Goal: Check status: Check status

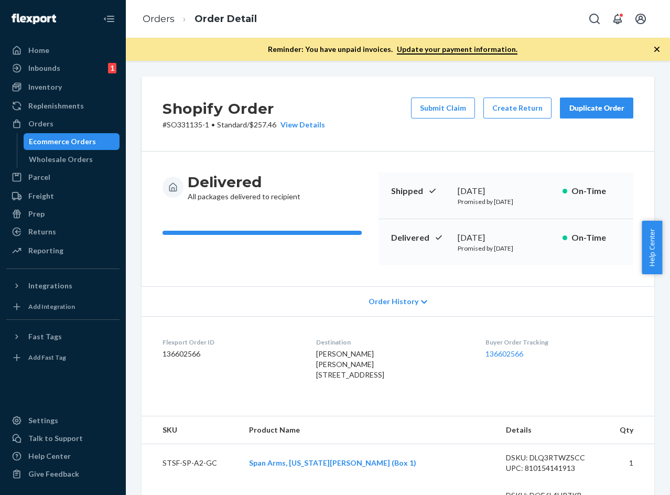
scroll to position [472, 0]
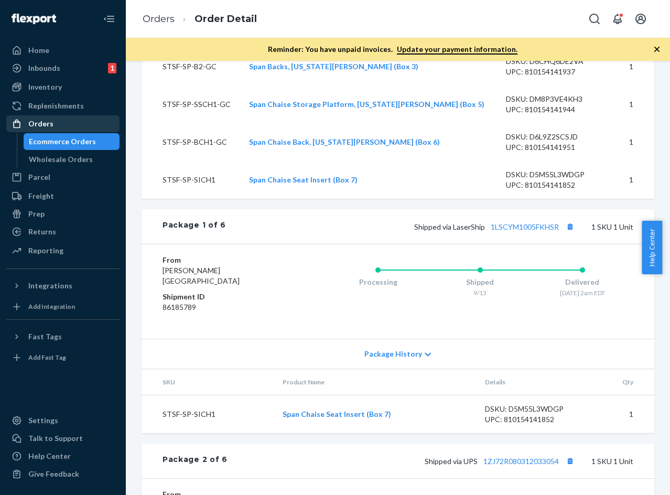
click at [61, 126] on div "Orders" at bounding box center [62, 123] width 111 height 15
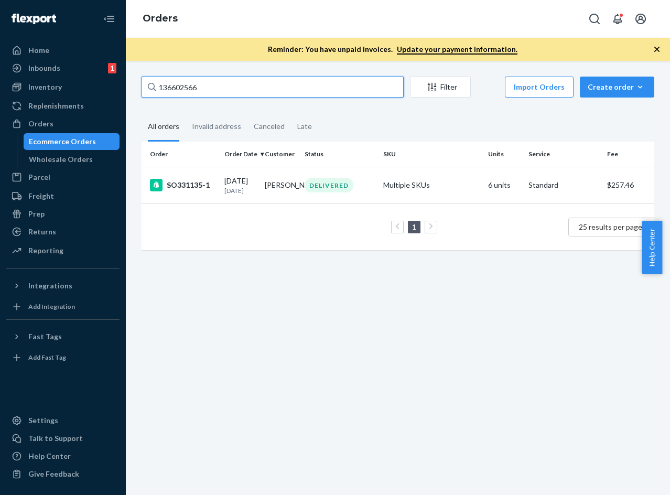
click at [335, 91] on input "136602566" at bounding box center [273, 87] width 262 height 21
paste input "[PERSON_NAME]"
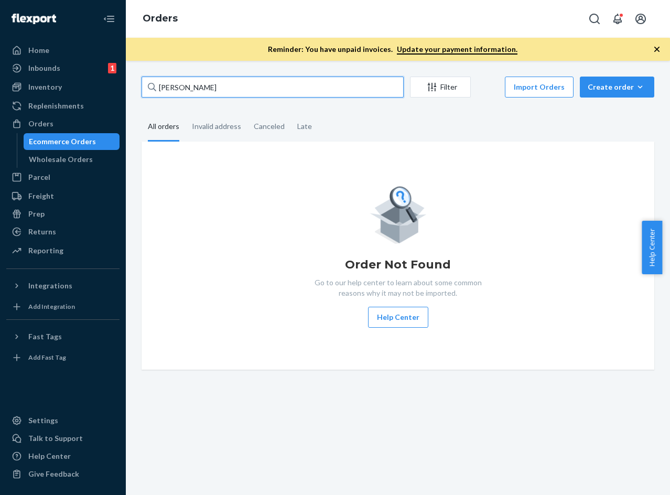
type input "[PERSON_NAME]"
click at [442, 92] on div "Filter" at bounding box center [441, 87] width 60 height 10
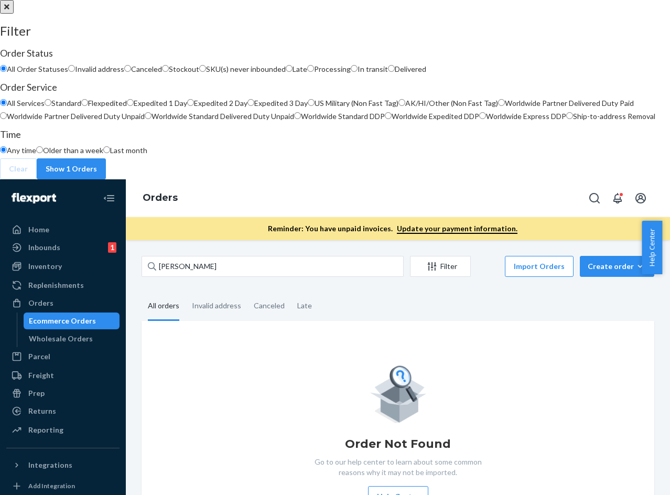
click at [342, 0] on div at bounding box center [335, 0] width 670 height 0
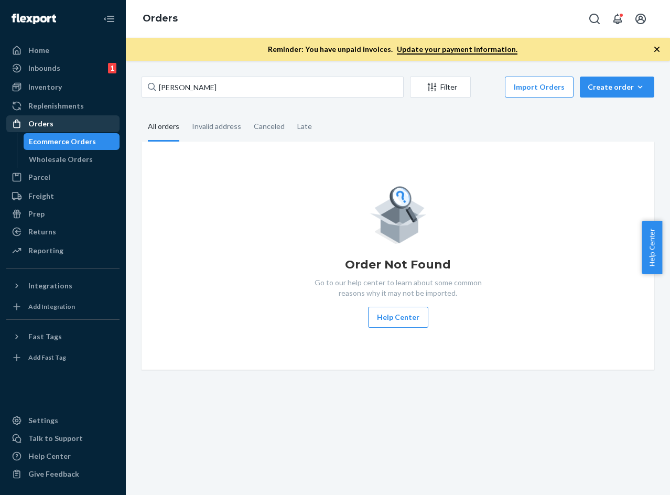
click at [41, 126] on div "Orders" at bounding box center [40, 124] width 25 height 10
click at [69, 66] on div "Inbounds 1" at bounding box center [62, 68] width 111 height 15
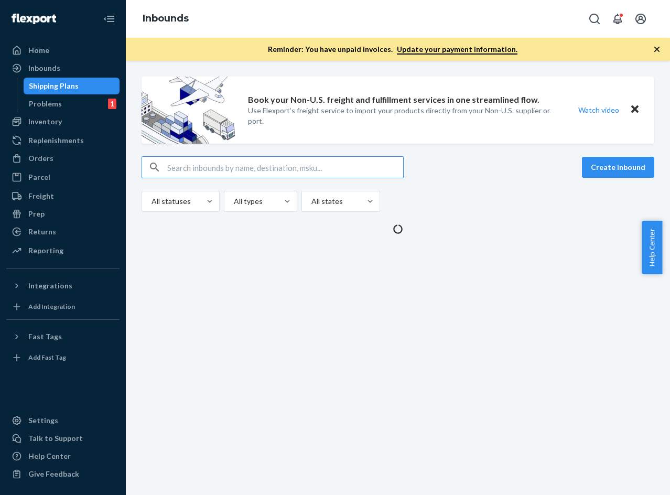
type input "[PERSON_NAME]"
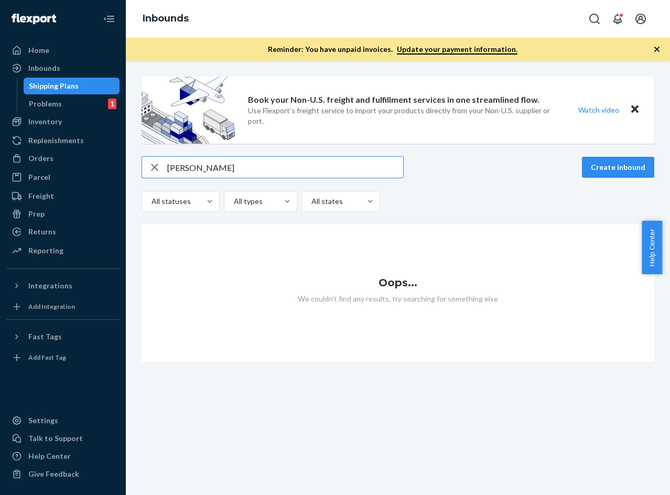
click at [249, 171] on input "[PERSON_NAME]" at bounding box center [285, 167] width 236 height 21
